Goal: Task Accomplishment & Management: Use online tool/utility

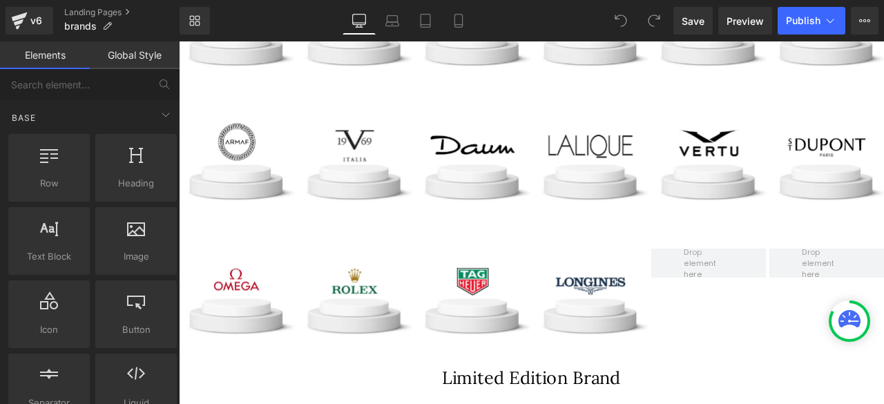
scroll to position [1871, 0]
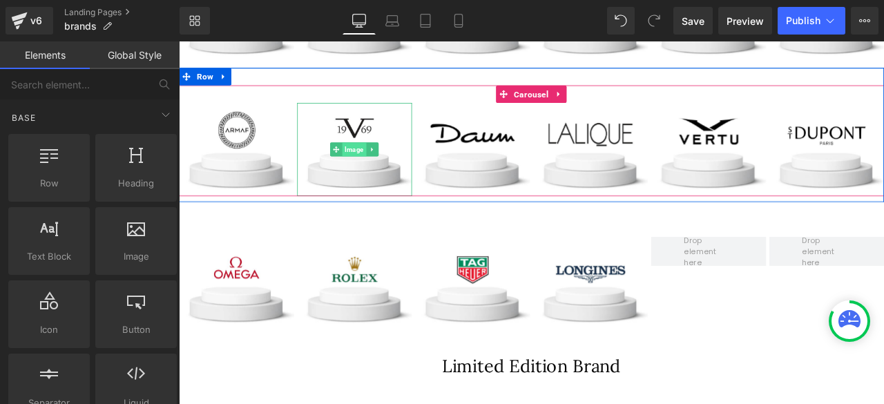
click at [376, 167] on span "Image" at bounding box center [387, 170] width 28 height 17
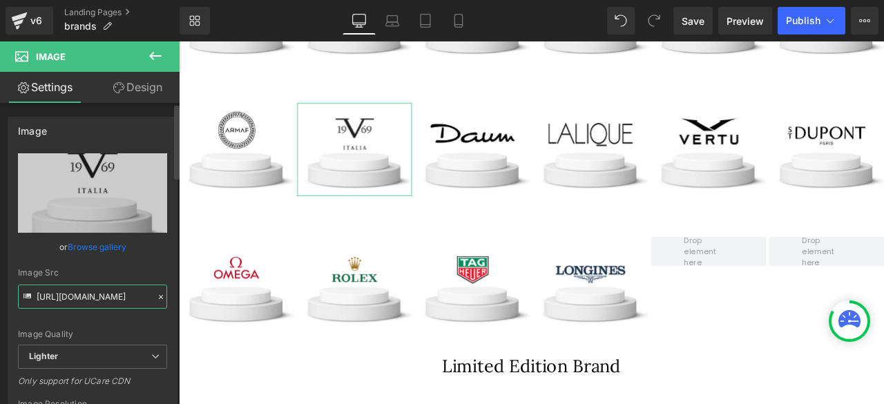
click at [92, 298] on input "[URL][DOMAIN_NAME]" at bounding box center [92, 296] width 149 height 24
click at [448, 17] on link "Mobile" at bounding box center [458, 21] width 33 height 28
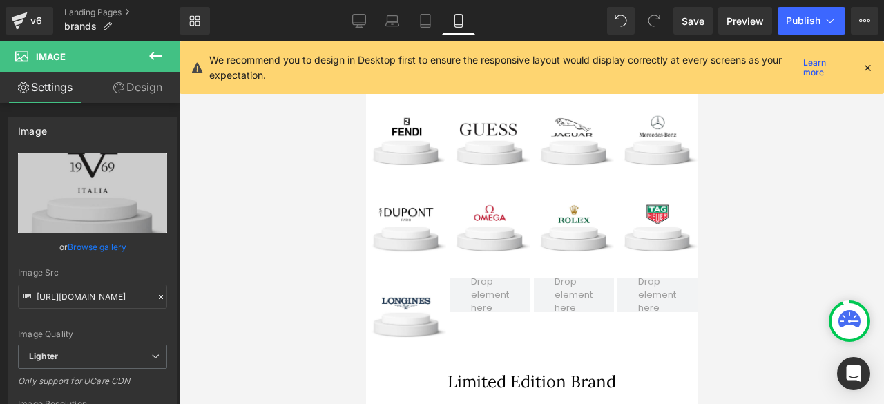
scroll to position [1604, 0]
click at [70, 295] on input "[URL][DOMAIN_NAME]" at bounding box center [92, 296] width 149 height 24
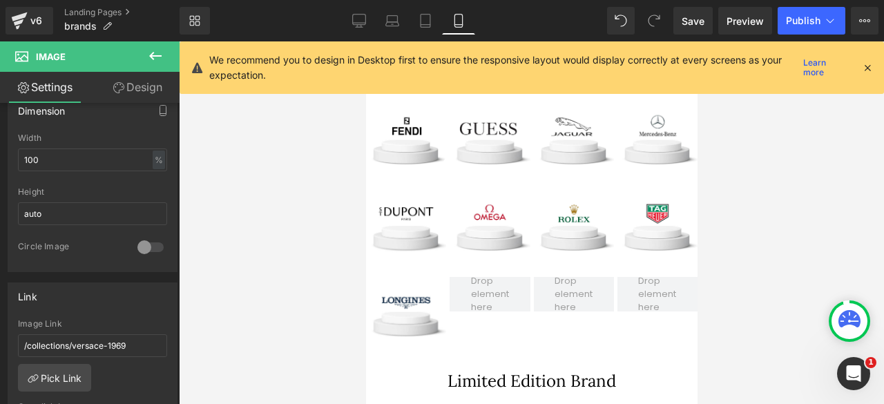
scroll to position [0, 0]
click at [152, 53] on icon at bounding box center [155, 56] width 12 height 8
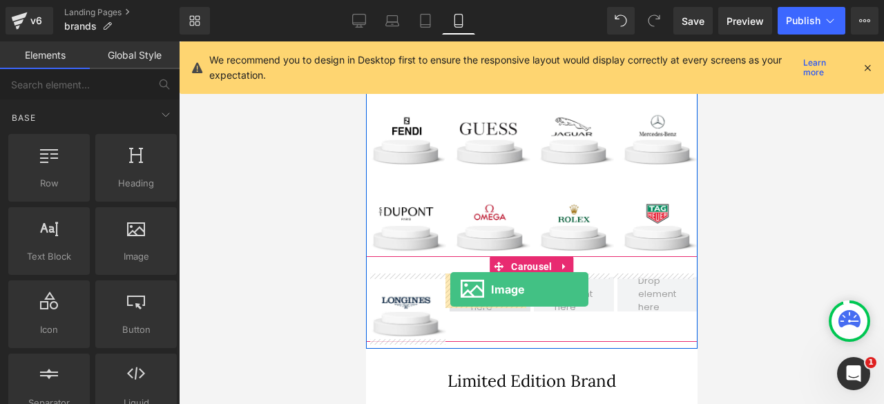
drag, startPoint x: 488, startPoint y: 286, endPoint x: 449, endPoint y: 289, distance: 38.8
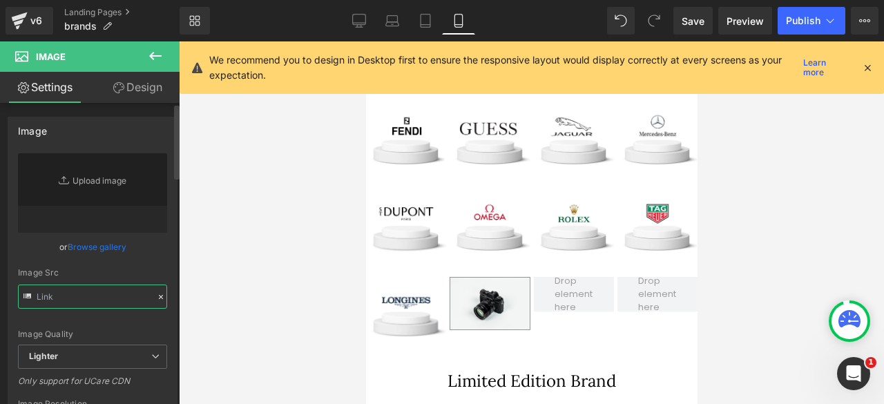
click at [61, 298] on input "text" at bounding box center [92, 296] width 149 height 24
paste input "[URL][DOMAIN_NAME]"
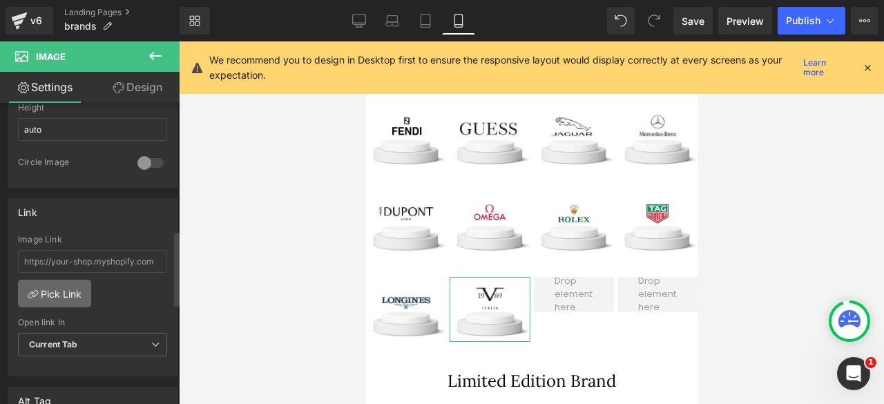
scroll to position [0, 104]
type input "//[DOMAIN_NAME][URL]"
click at [67, 286] on link "Pick Link" at bounding box center [54, 294] width 73 height 28
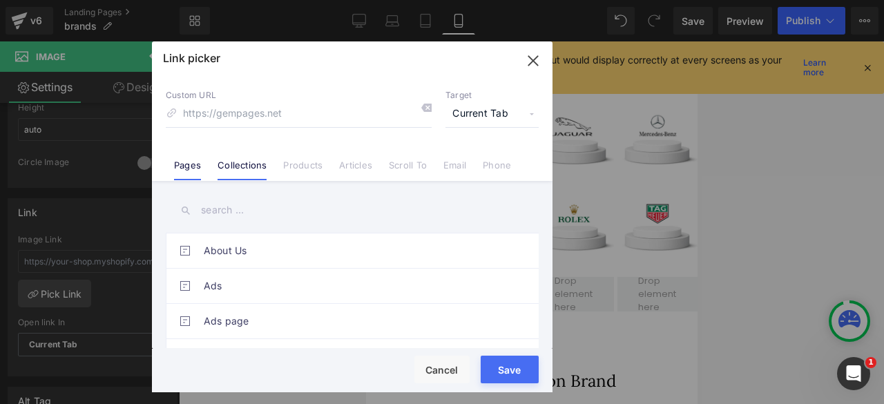
click at [0, 0] on input "text" at bounding box center [0, 0] width 0 height 0
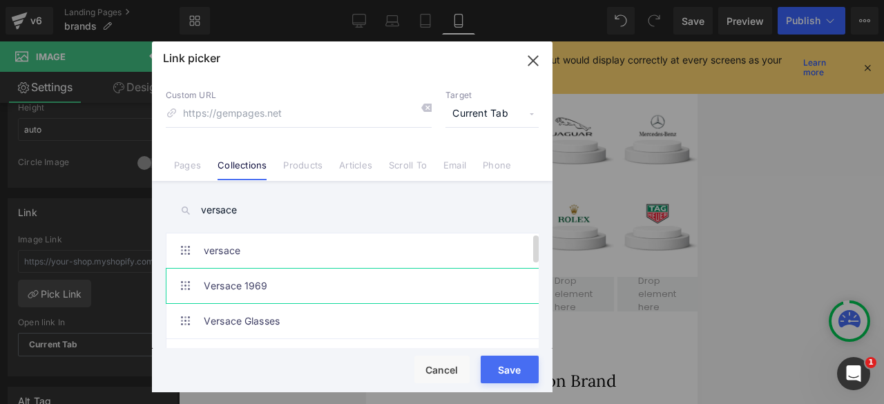
type input "versace"
type input "/collections/versace-1969"
click at [0, 0] on button "Save" at bounding box center [0, 0] width 0 height 0
type input "/collections/versace-1969"
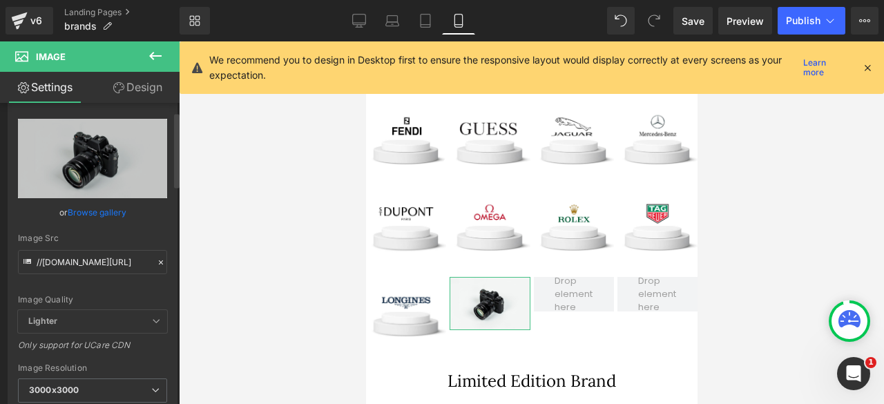
scroll to position [33, 0]
click at [75, 262] on input "//[DOMAIN_NAME][URL]" at bounding box center [92, 263] width 149 height 24
paste input "[URL][DOMAIN_NAME]"
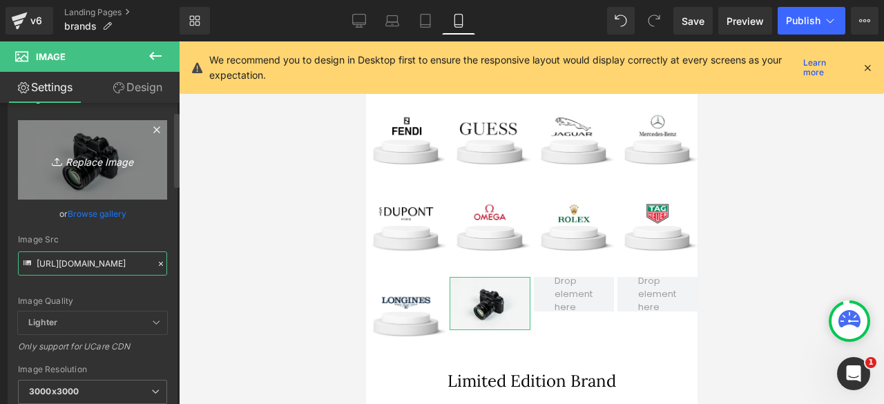
scroll to position [0, 515]
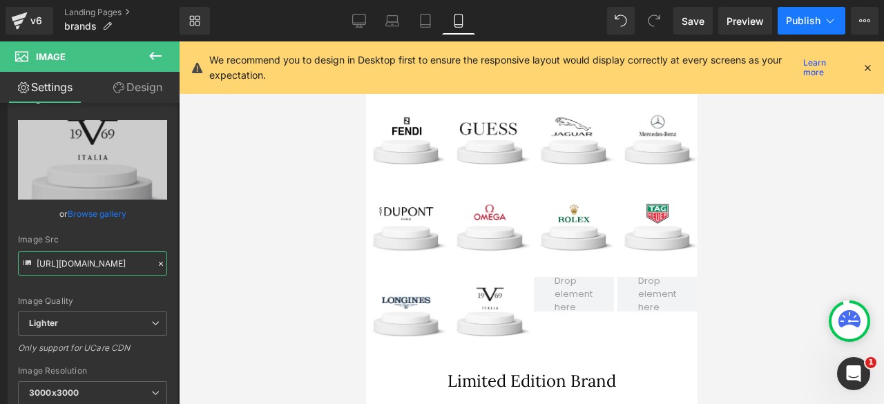
type input "[URL][DOMAIN_NAME]"
click at [789, 20] on span "Publish" at bounding box center [803, 20] width 35 height 11
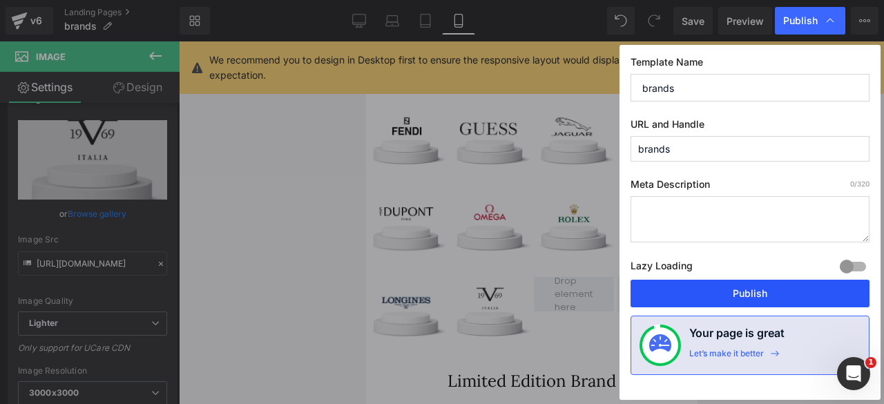
click at [694, 286] on button "Publish" at bounding box center [749, 294] width 239 height 28
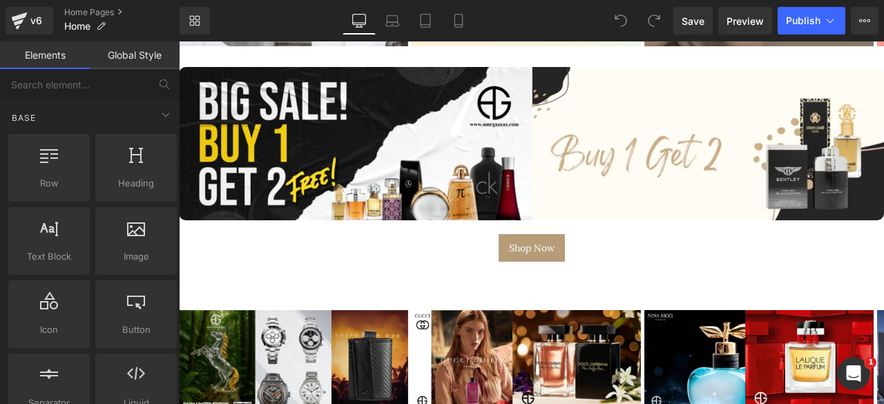
scroll to position [257, 0]
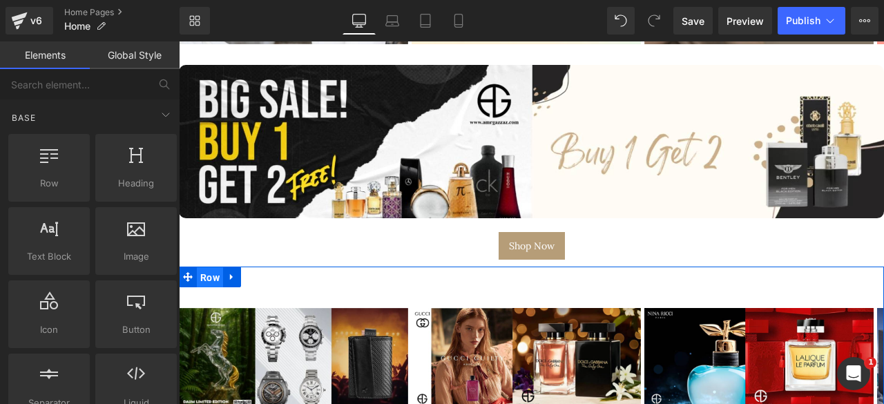
click at [208, 267] on span "Row" at bounding box center [210, 277] width 26 height 21
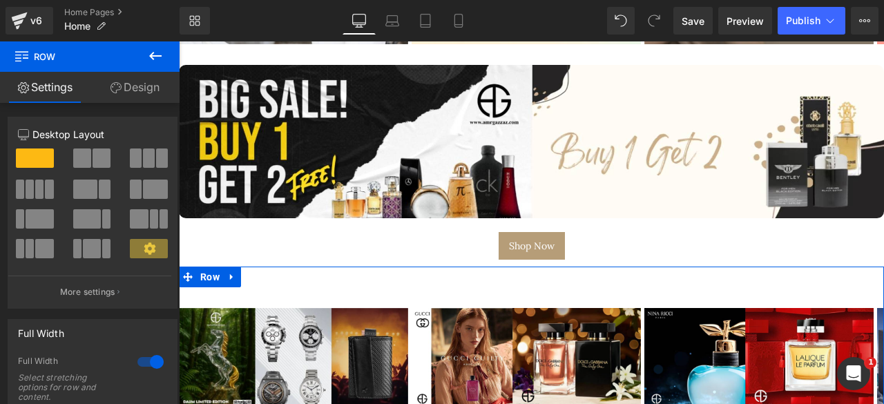
click at [137, 93] on link "Design" at bounding box center [135, 87] width 90 height 31
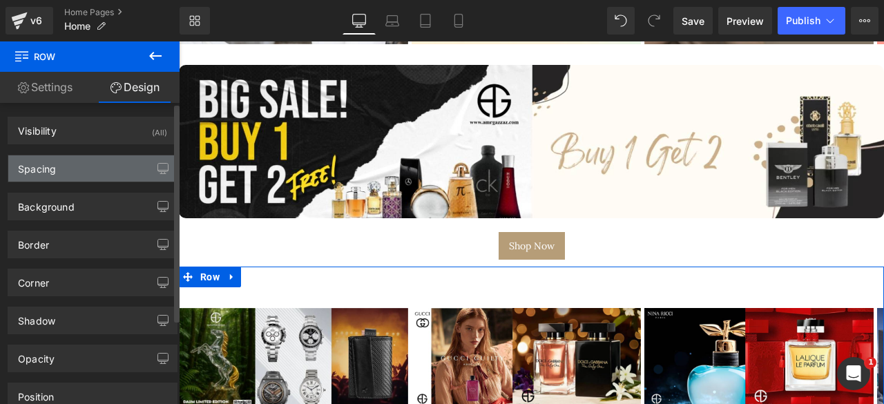
type input "0"
type input "30"
type input "0"
type input "10"
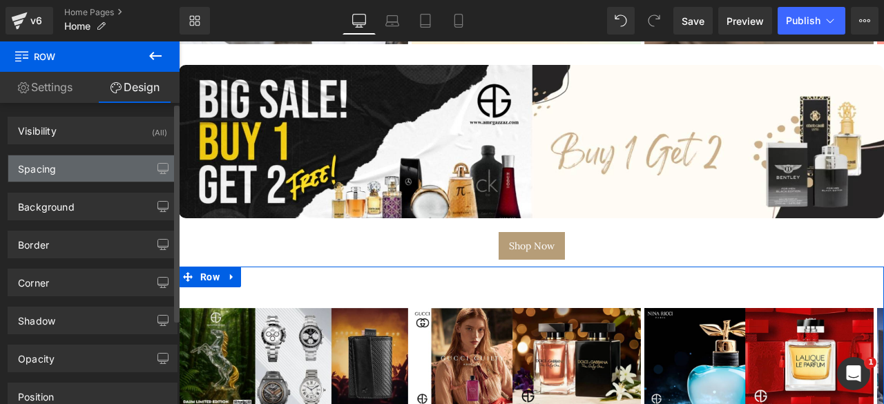
type input "0"
click at [90, 164] on div "Spacing" at bounding box center [92, 168] width 168 height 26
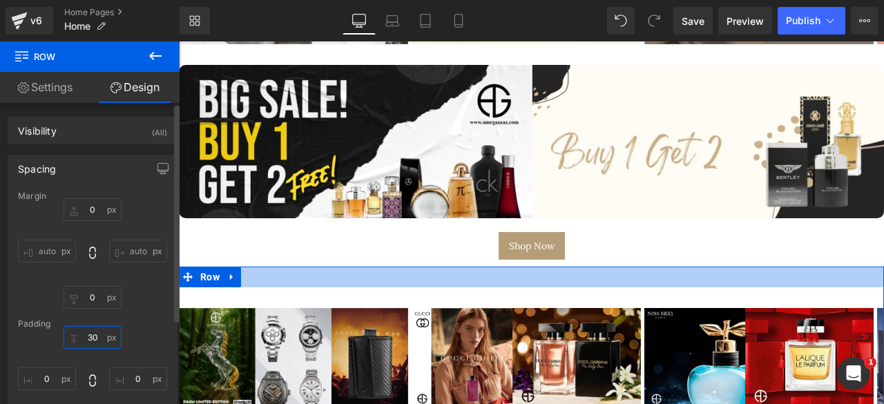
click at [93, 345] on input "30" at bounding box center [93, 337] width 58 height 23
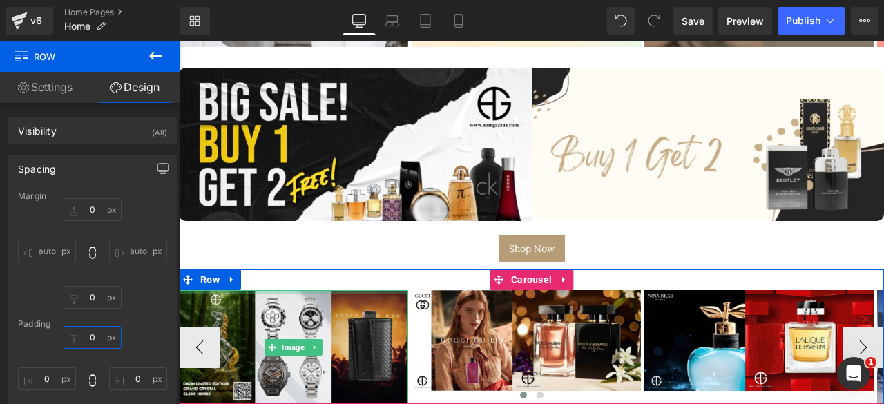
scroll to position [253, 0]
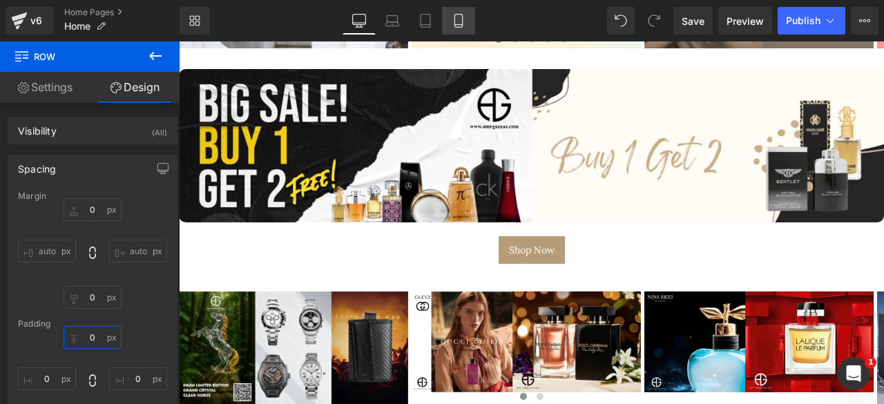
type input "0"
click at [454, 22] on icon at bounding box center [458, 20] width 8 height 13
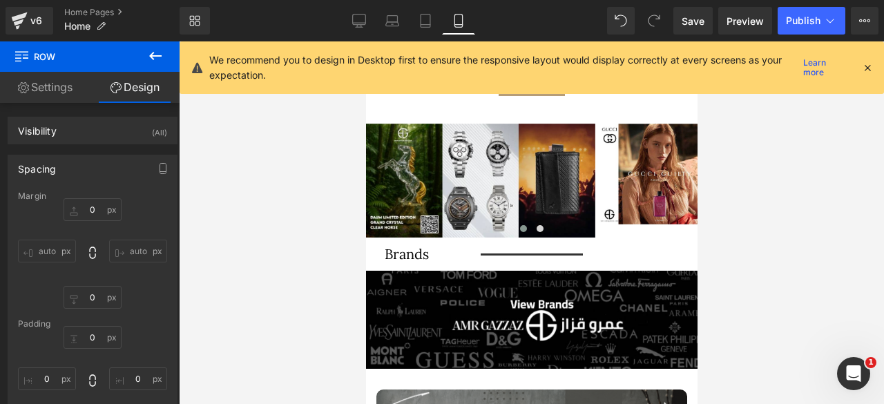
type input "0"
type input "10"
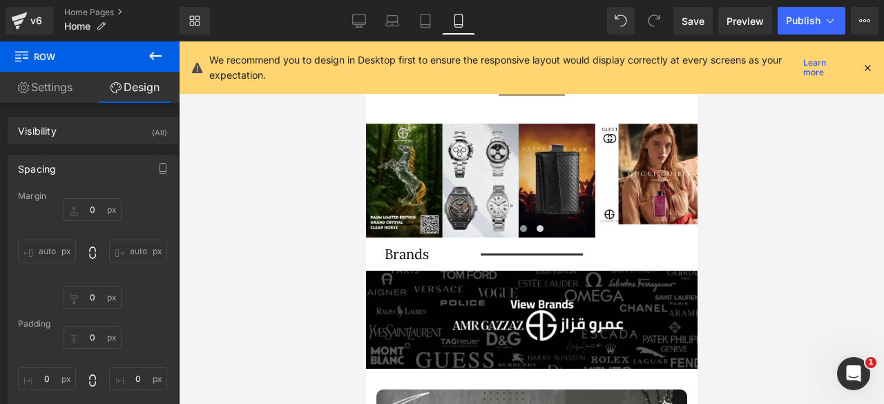
type input "0"
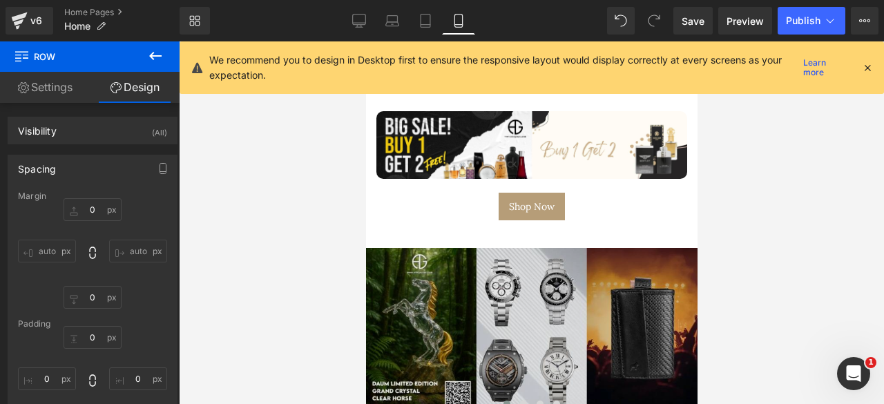
scroll to position [243, 0]
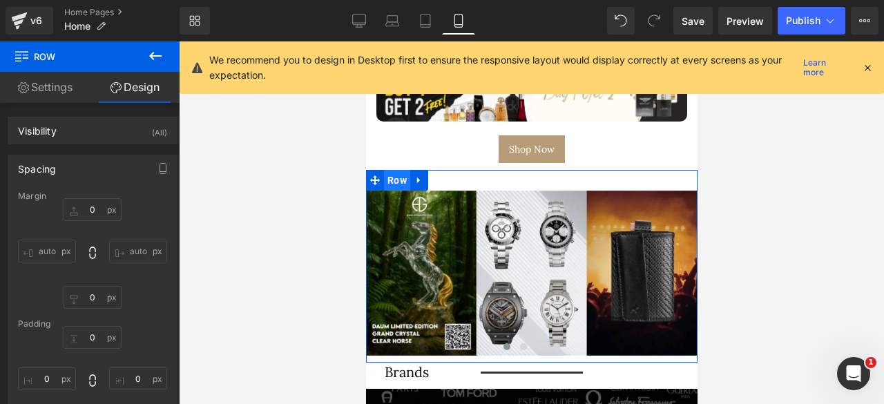
drag, startPoint x: 393, startPoint y: 171, endPoint x: 728, endPoint y: 205, distance: 335.9
click at [393, 171] on span "Row" at bounding box center [396, 180] width 26 height 21
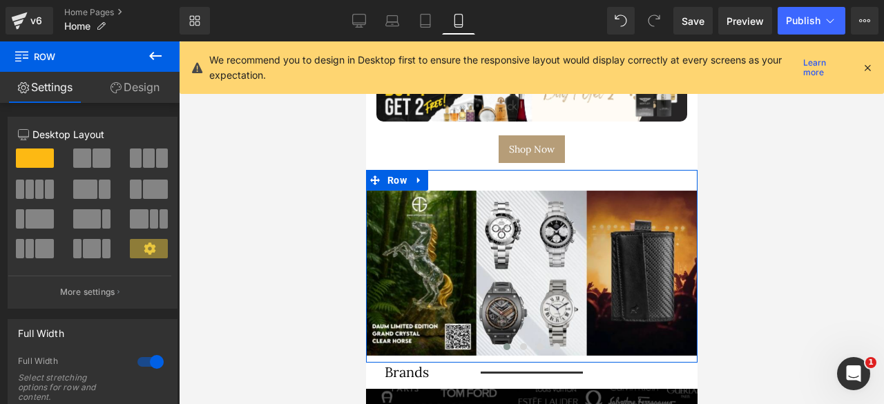
click at [127, 88] on link "Design" at bounding box center [135, 87] width 90 height 31
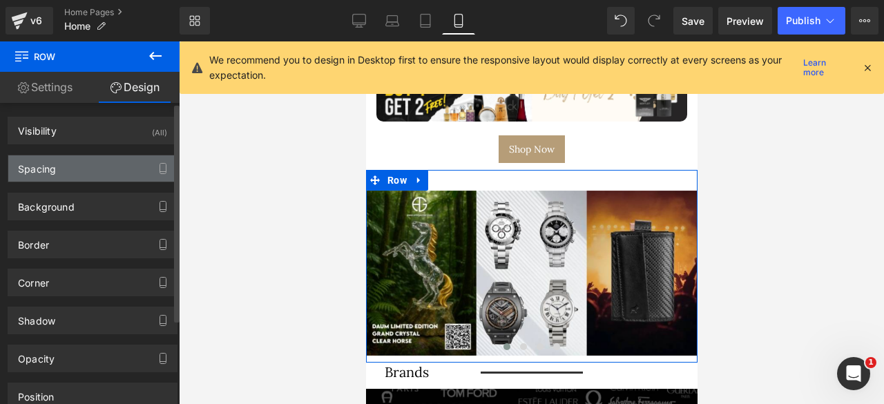
type input "0"
type input "10"
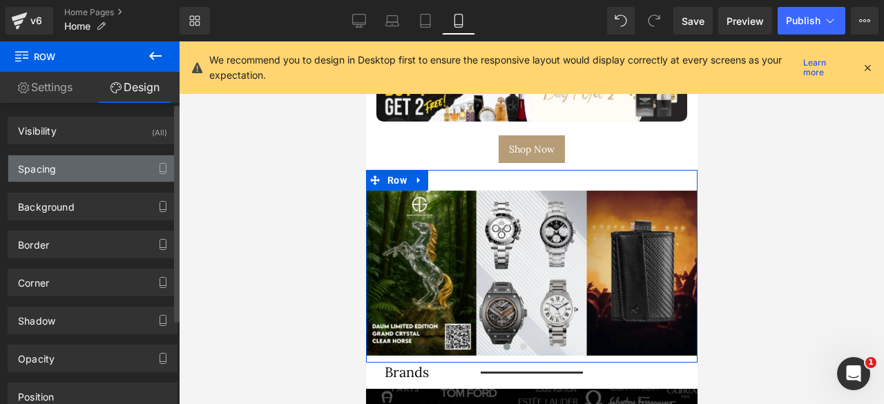
type input "0"
click at [66, 168] on div "Spacing" at bounding box center [92, 168] width 168 height 26
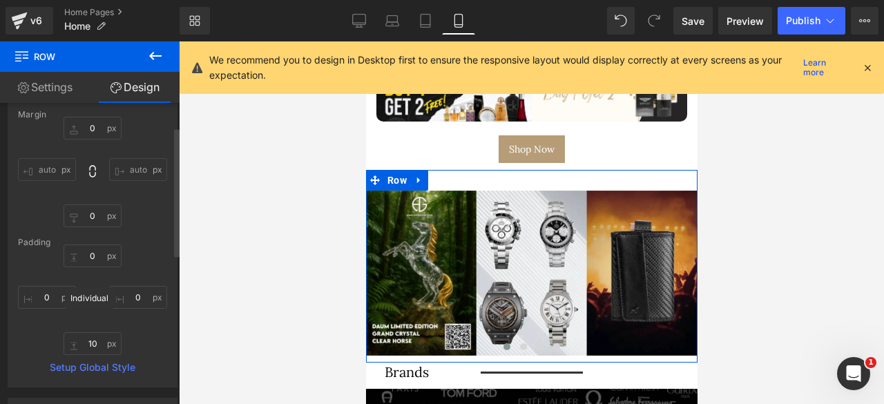
scroll to position [0, 0]
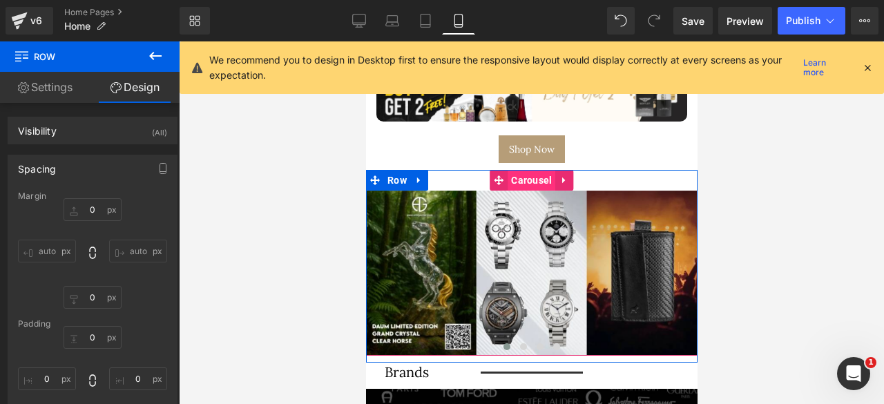
drag, startPoint x: 526, startPoint y: 176, endPoint x: 703, endPoint y: 197, distance: 177.9
click at [526, 176] on span "Carousel" at bounding box center [531, 180] width 48 height 21
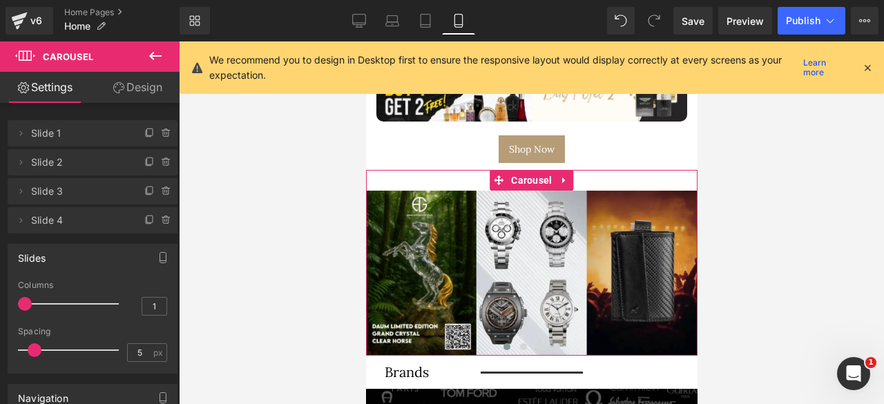
click at [126, 81] on link "Design" at bounding box center [138, 87] width 90 height 31
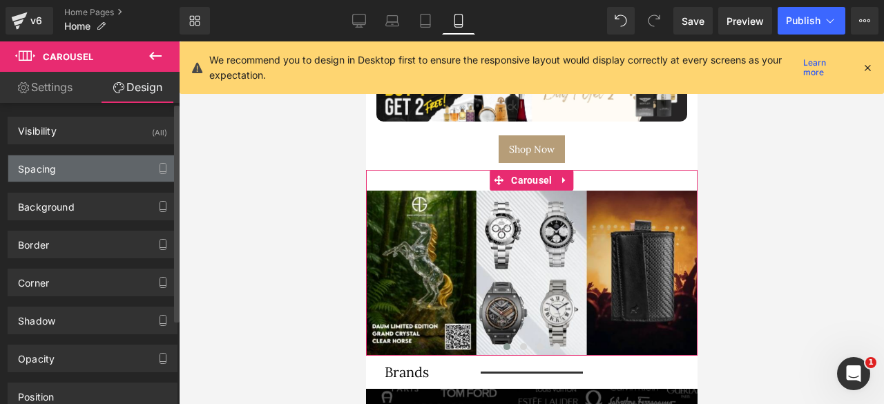
click at [88, 171] on div "Spacing" at bounding box center [92, 168] width 168 height 26
type input "0"
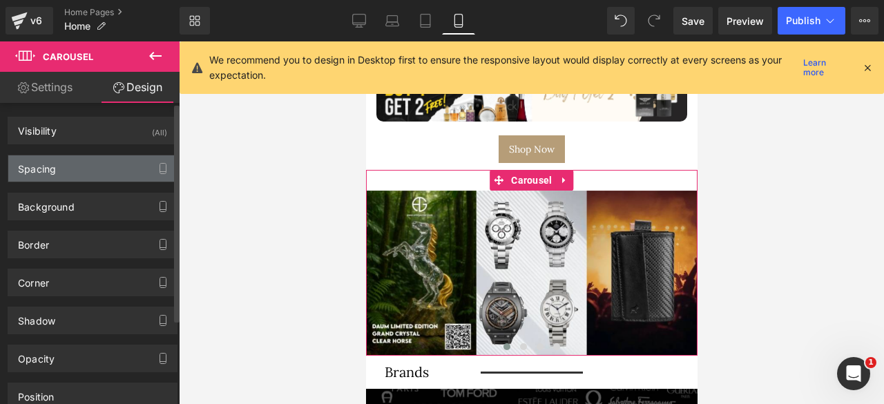
type input "30"
type input "0"
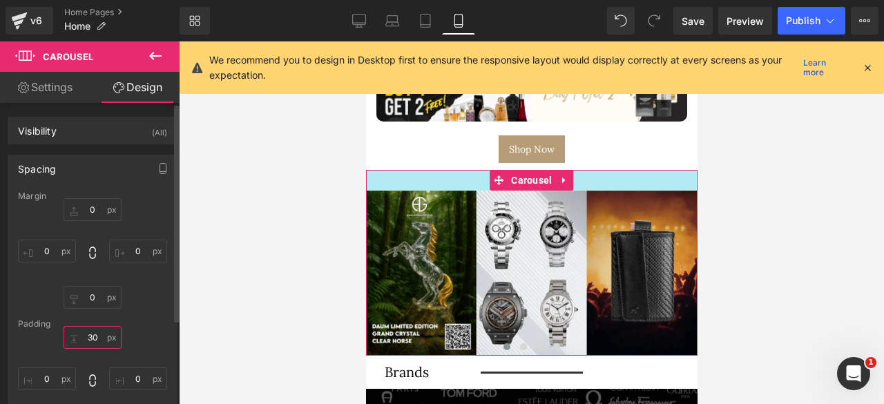
click at [93, 335] on input "30" at bounding box center [93, 337] width 58 height 23
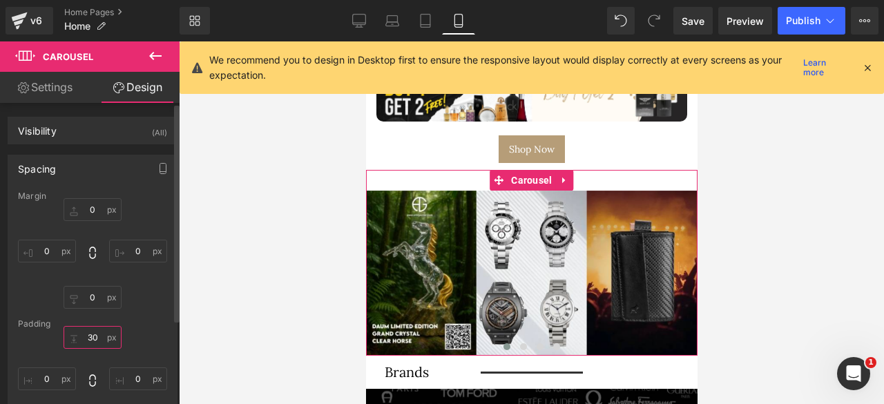
click at [93, 335] on input "30" at bounding box center [93, 337] width 58 height 23
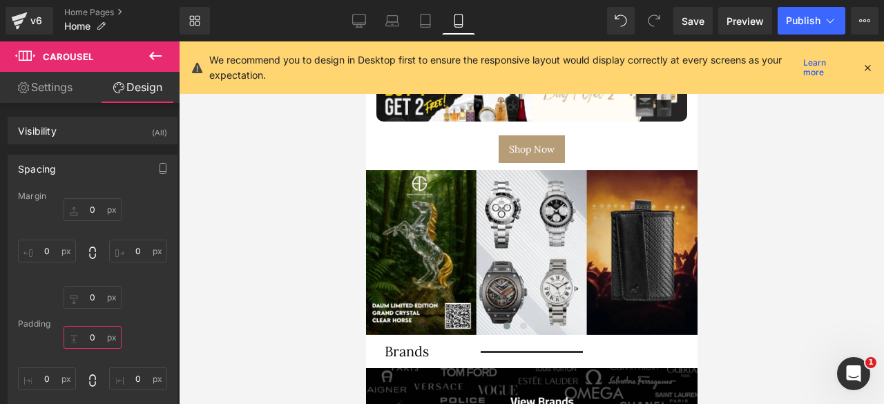
type input "0"
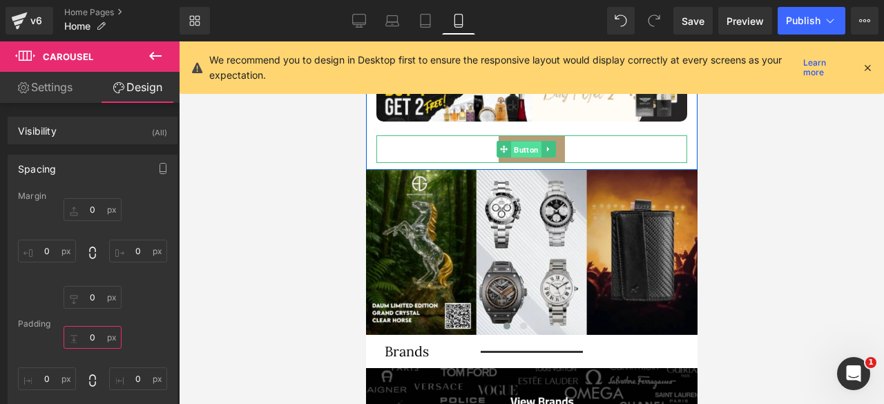
drag, startPoint x: 523, startPoint y: 146, endPoint x: 625, endPoint y: 186, distance: 110.6
click at [523, 146] on span "Button" at bounding box center [525, 150] width 30 height 17
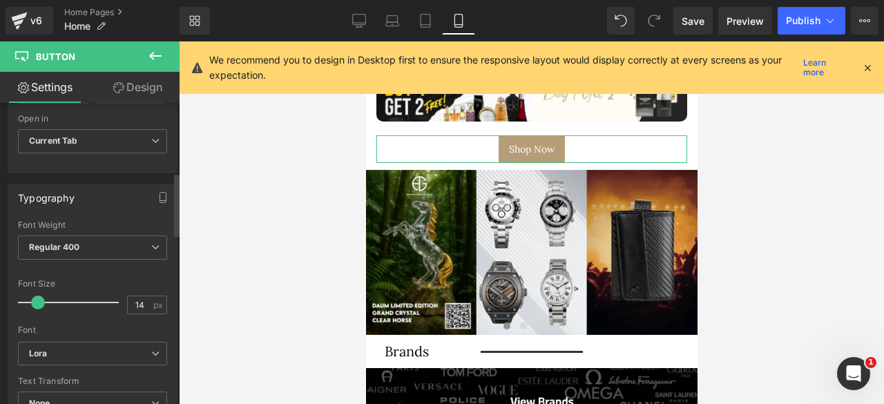
scroll to position [333, 0]
click at [104, 235] on span "Regular 400" at bounding box center [92, 247] width 149 height 24
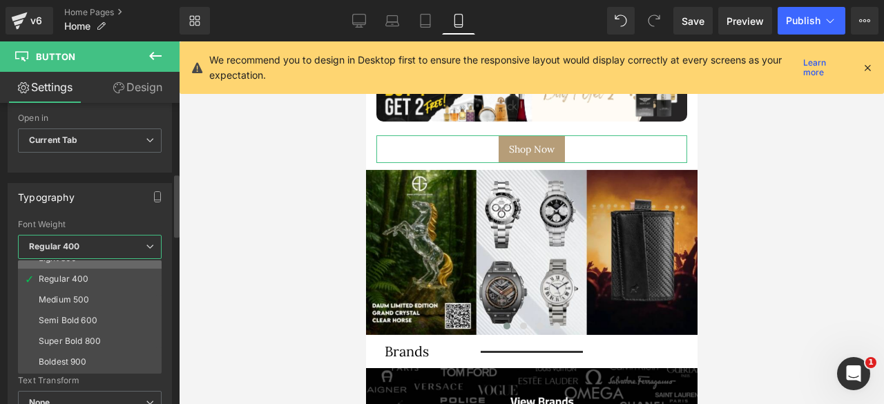
scroll to position [68, 0]
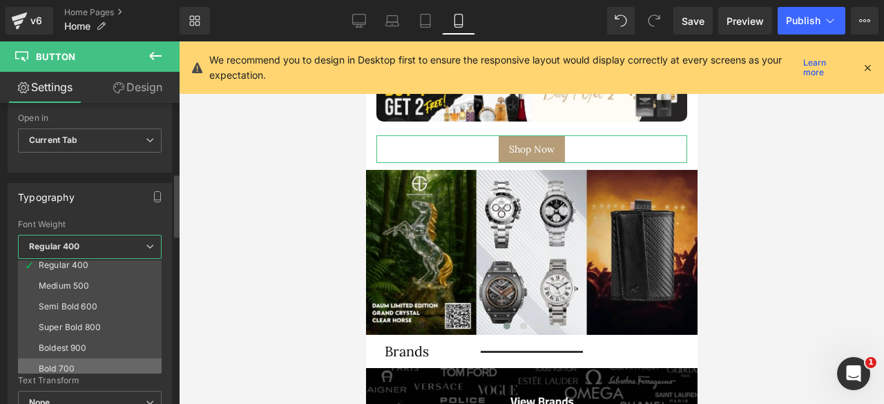
click at [68, 364] on div "Bold 700" at bounding box center [57, 369] width 36 height 10
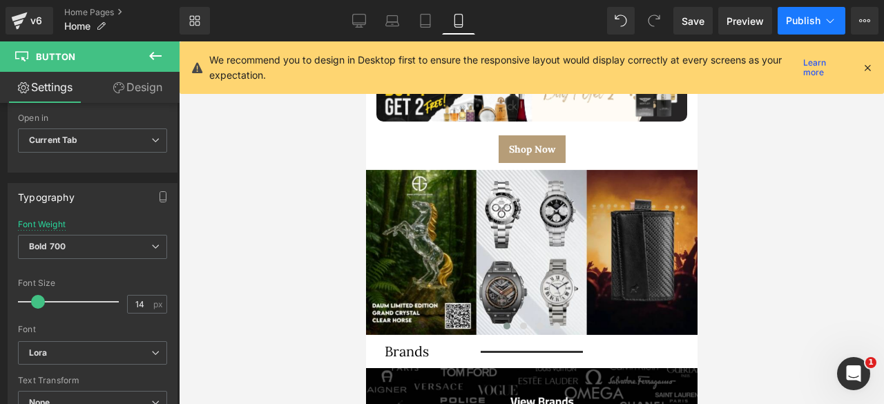
click at [788, 18] on span "Publish" at bounding box center [803, 20] width 35 height 11
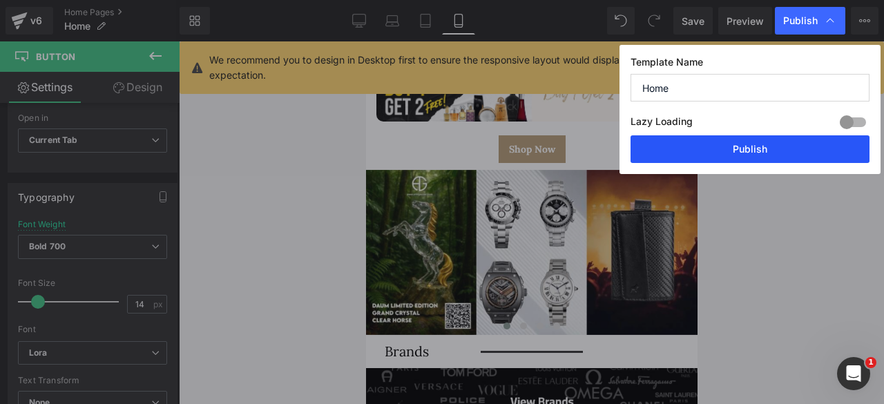
click at [0, 0] on button "Publish" at bounding box center [0, 0] width 0 height 0
